Goal: Task Accomplishment & Management: Use online tool/utility

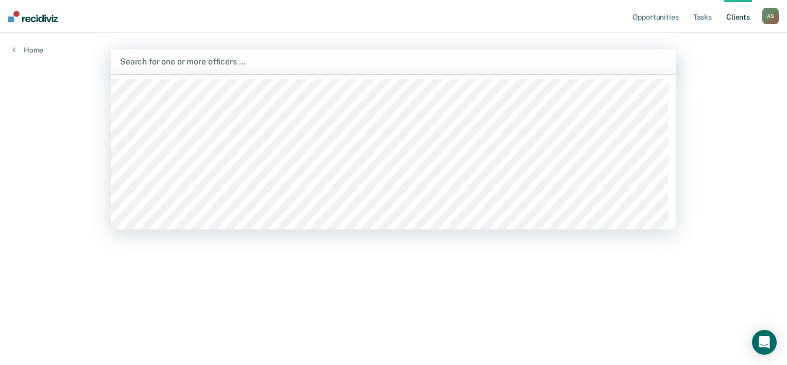
drag, startPoint x: 169, startPoint y: 70, endPoint x: 171, endPoint y: 64, distance: 6.5
click at [171, 64] on div at bounding box center [393, 62] width 547 height 12
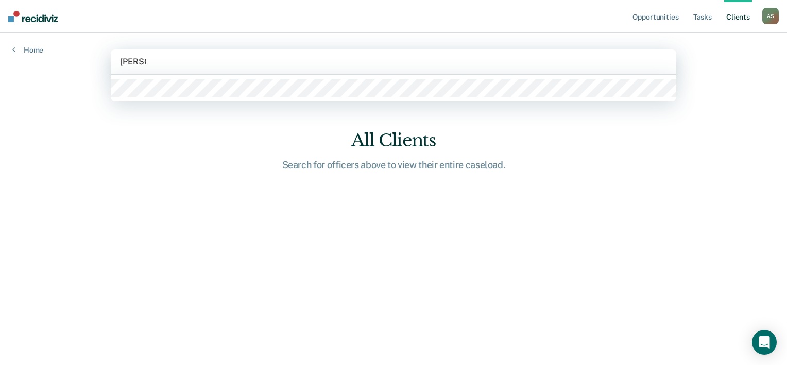
type input "araceli"
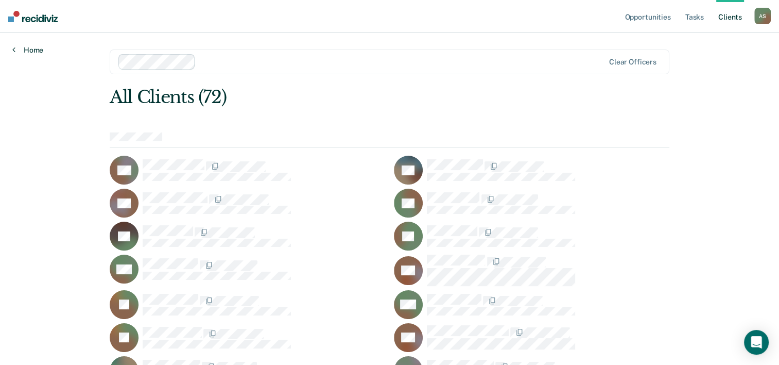
click at [23, 48] on link "Home" at bounding box center [27, 49] width 31 height 9
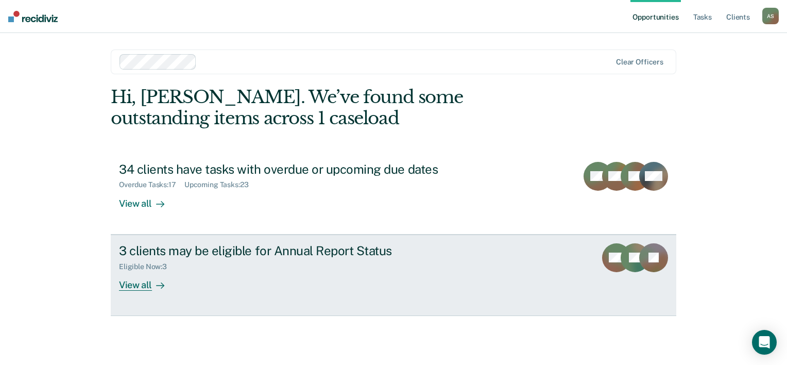
click at [228, 252] on div "3 clients may be eligible for Annual Report Status" at bounding box center [300, 250] width 362 height 15
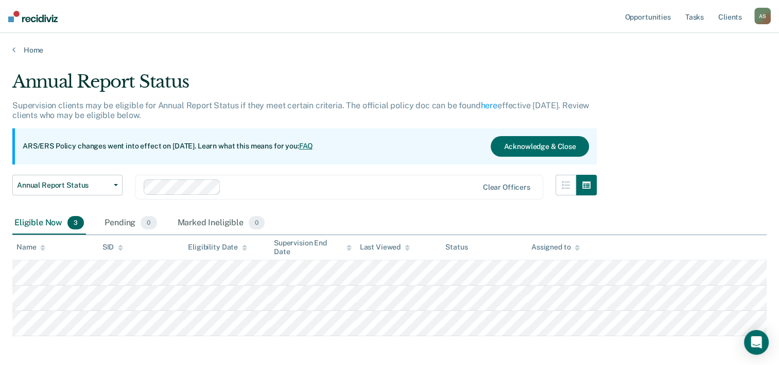
scroll to position [44, 0]
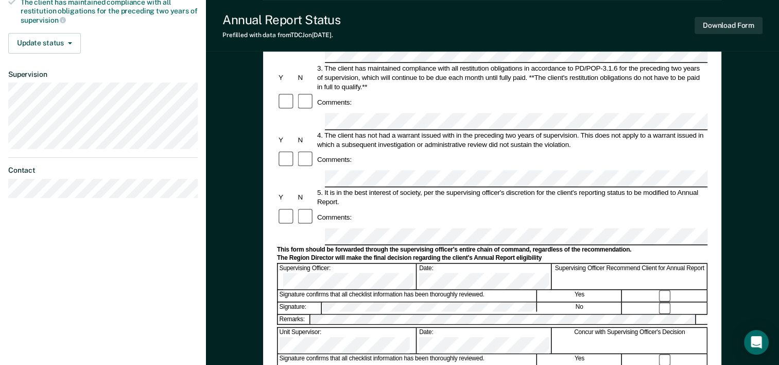
scroll to position [398, 0]
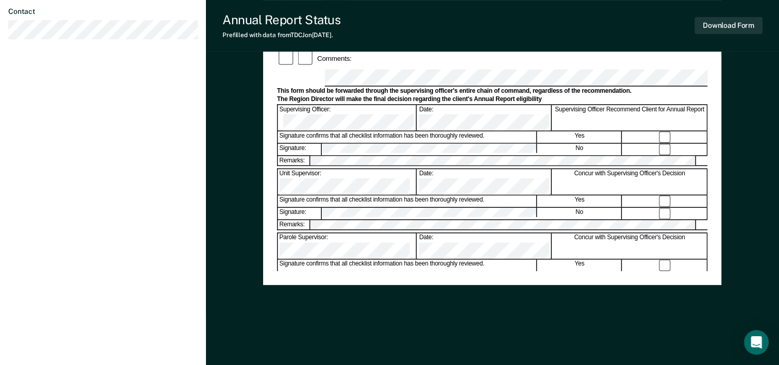
drag, startPoint x: 462, startPoint y: 165, endPoint x: 244, endPoint y: 292, distance: 252.5
click at [244, 292] on div "Annual Reporting Checklist, Recommendation, and Determination Form Clients who …" at bounding box center [492, 16] width 573 height 700
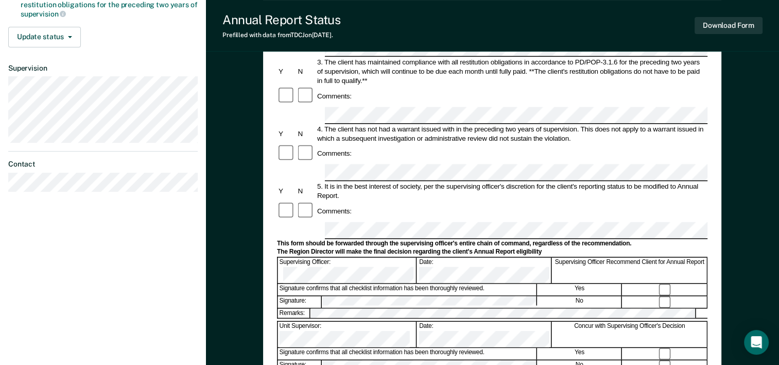
scroll to position [244, 0]
